Goal: Task Accomplishment & Management: Manage account settings

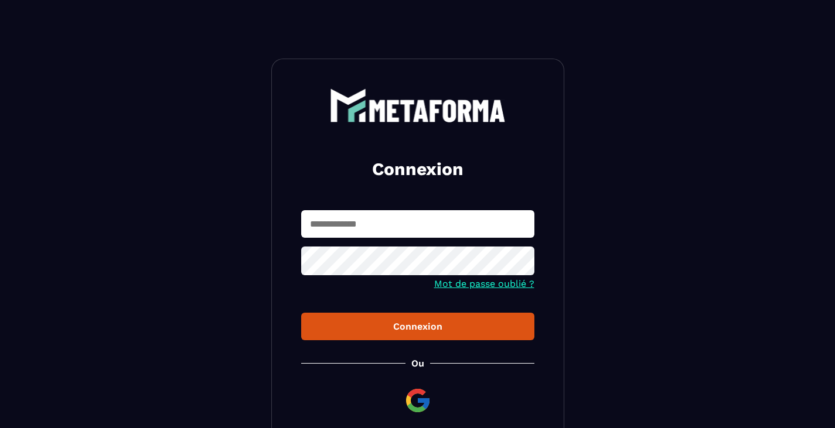
click at [388, 225] on input "text" at bounding box center [417, 224] width 233 height 28
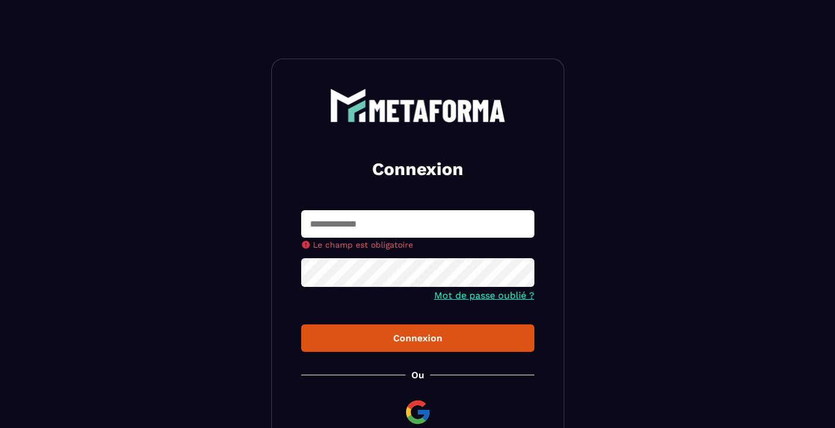
click at [380, 233] on input "text" at bounding box center [417, 224] width 233 height 28
type input "**********"
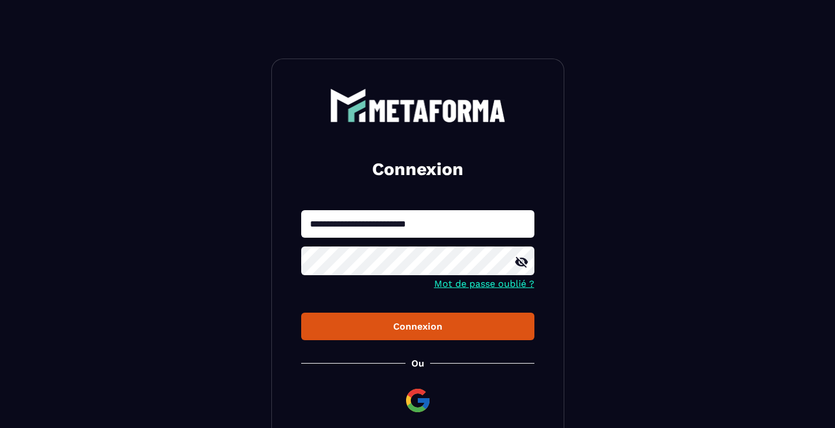
click at [367, 335] on button "Connexion" at bounding box center [417, 327] width 233 height 28
